Goal: Check status: Check status

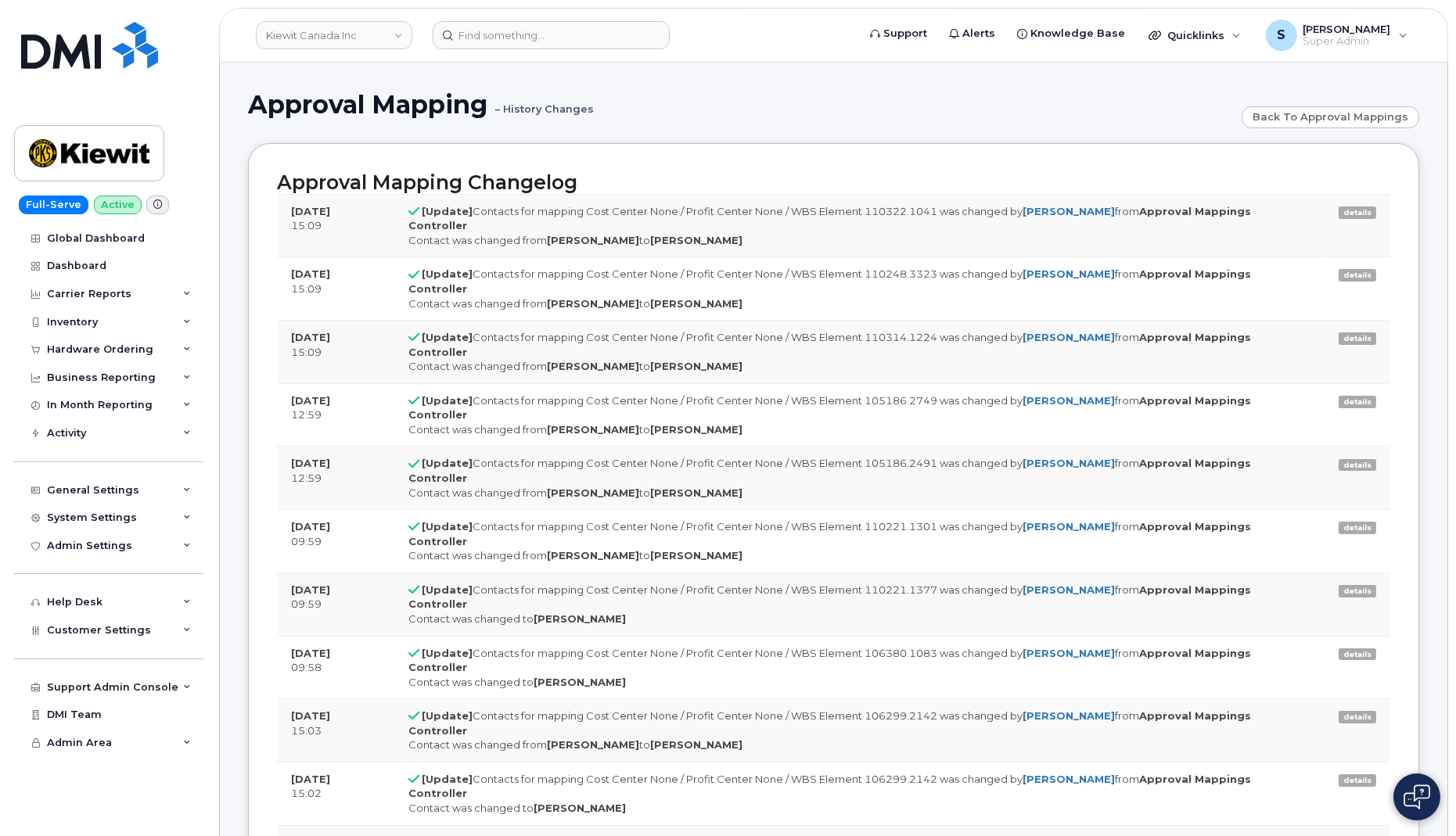
click at [734, 38] on form at bounding box center [639, 35] width 414 height 28
